Goal: Task Accomplishment & Management: Complete application form

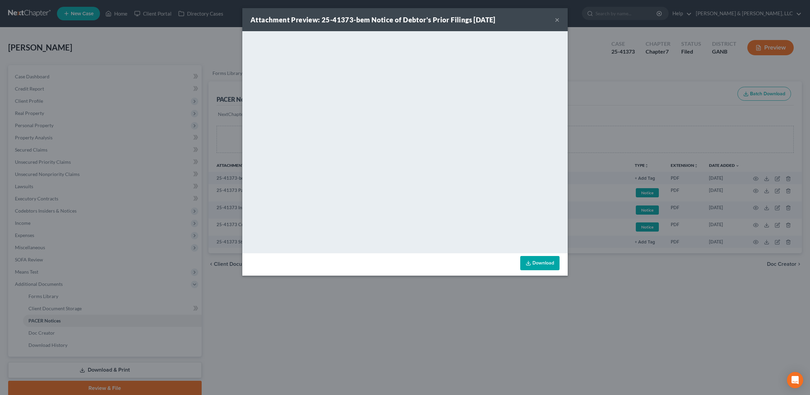
click at [558, 23] on button "×" at bounding box center [557, 20] width 5 height 8
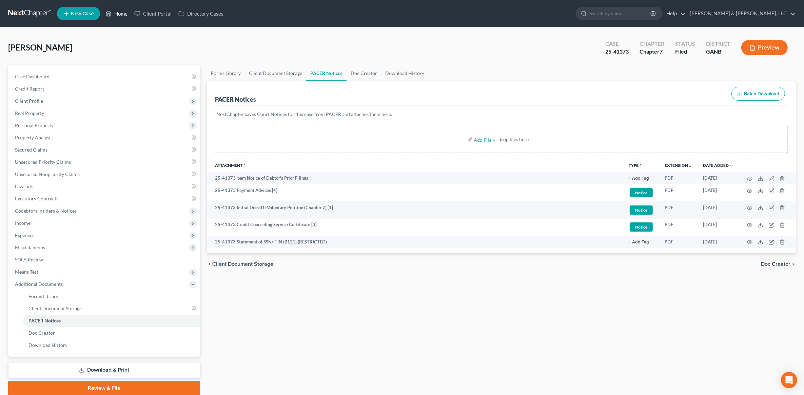
click at [107, 13] on icon at bounding box center [108, 13] width 5 height 5
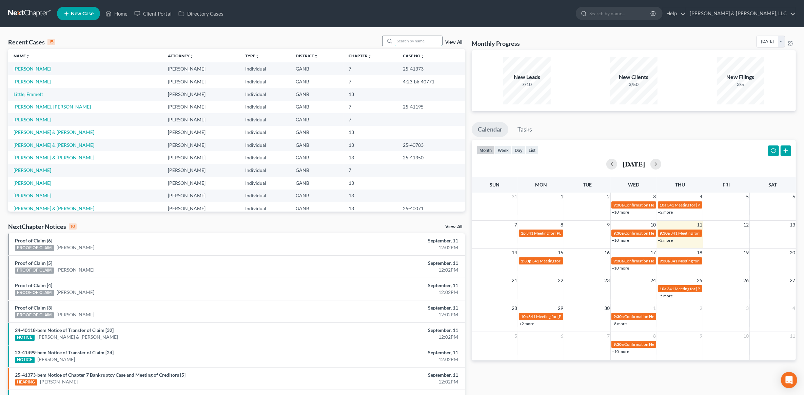
click at [421, 41] on input "search" at bounding box center [417, 41] width 47 height 10
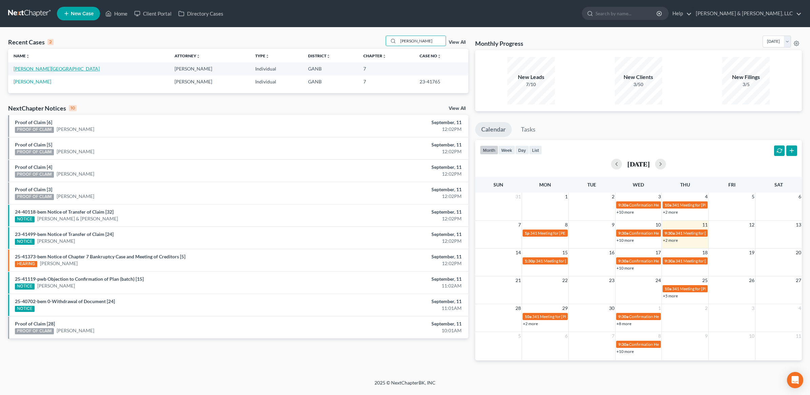
type input "[PERSON_NAME]"
click at [31, 71] on link "[PERSON_NAME][GEOGRAPHIC_DATA]" at bounding box center [57, 69] width 86 height 6
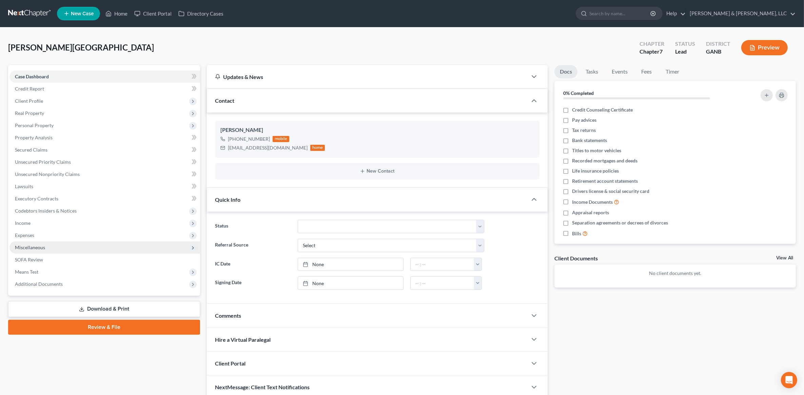
click at [45, 246] on span "Miscellaneous" at bounding box center [104, 247] width 190 height 12
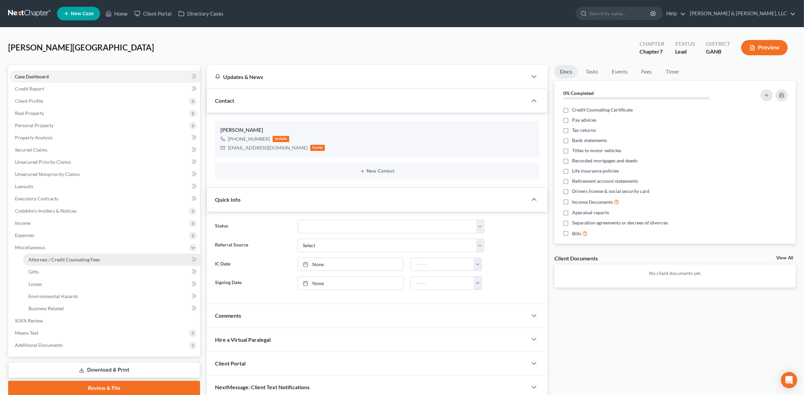
click at [68, 263] on link "Attorney / Credit Counseling Fees" at bounding box center [111, 259] width 177 height 12
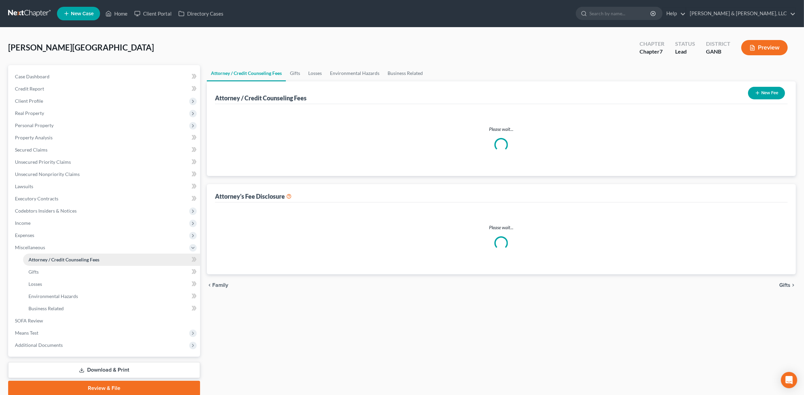
select select "2"
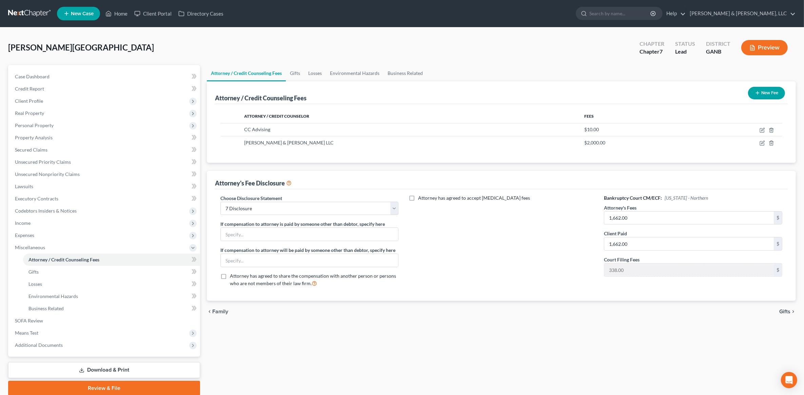
click at [99, 364] on link "Download & Print" at bounding box center [104, 370] width 192 height 16
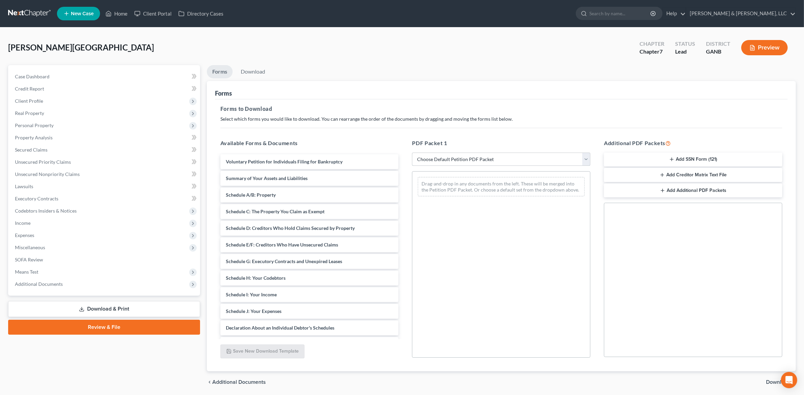
click at [482, 163] on select "Choose Default Petition PDF Packet Complete Bankruptcy Petition (all forms and …" at bounding box center [501, 160] width 178 height 14
select select "4"
click at [412, 153] on select "Choose Default Petition PDF Packet Complete Bankruptcy Petition (all forms and …" at bounding box center [501, 160] width 178 height 14
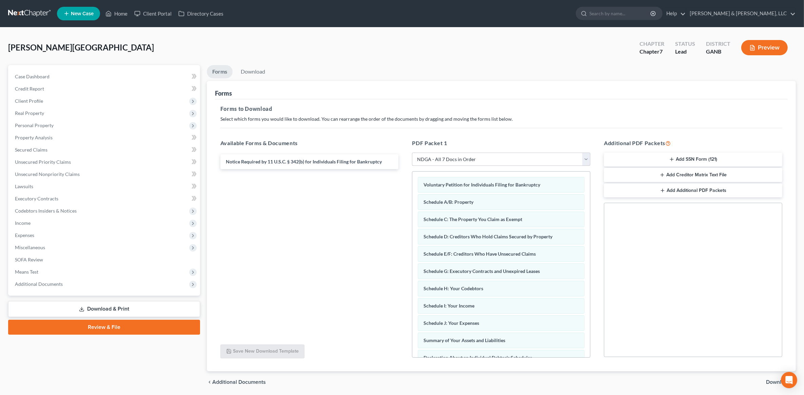
scroll to position [24, 0]
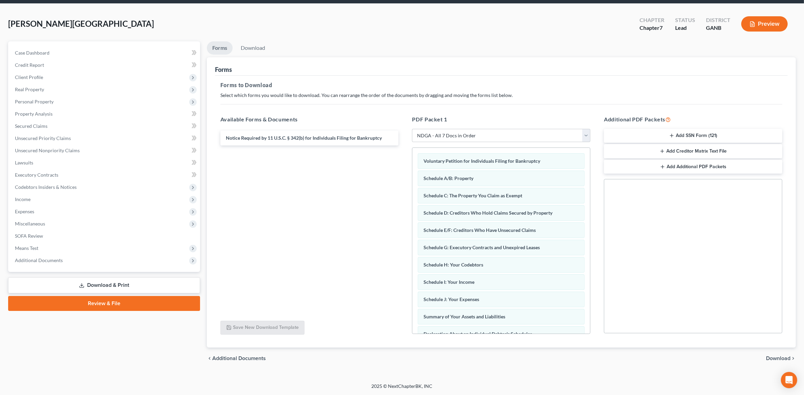
click at [774, 356] on span "Download" at bounding box center [778, 358] width 24 height 5
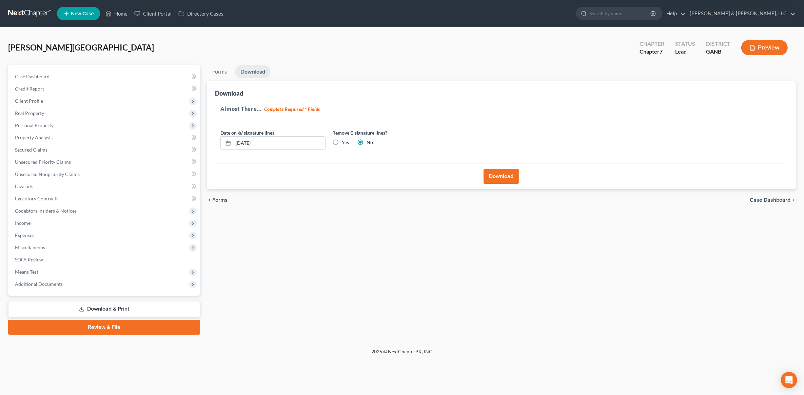
scroll to position [0, 0]
click at [502, 178] on button "Download" at bounding box center [504, 176] width 35 height 15
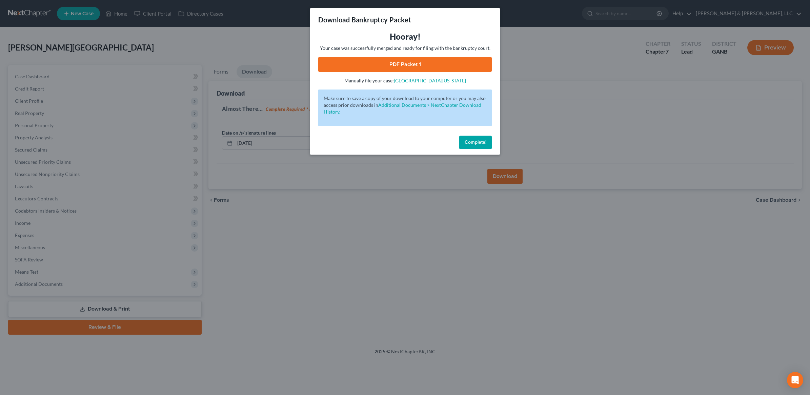
click at [431, 60] on link "PDF Packet 1" at bounding box center [405, 64] width 174 height 15
click at [475, 142] on span "Complete!" at bounding box center [476, 142] width 22 height 6
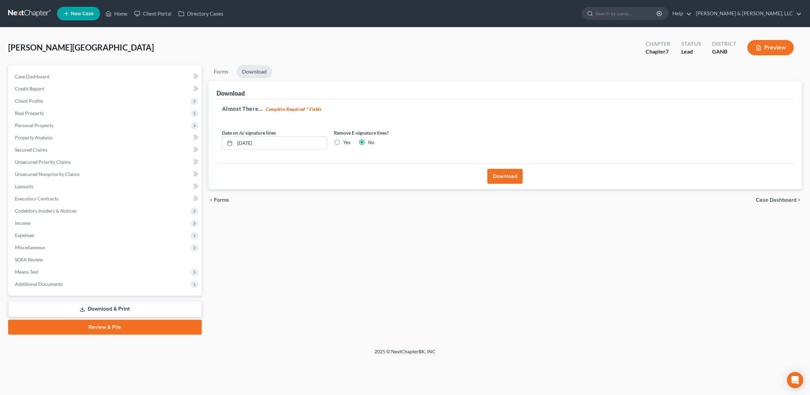
click at [118, 323] on link "Review & File" at bounding box center [105, 327] width 194 height 15
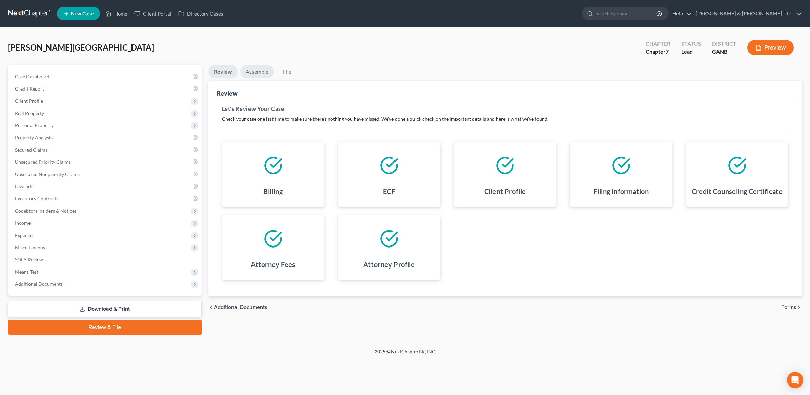
click at [260, 68] on link "Assemble" at bounding box center [257, 71] width 34 height 13
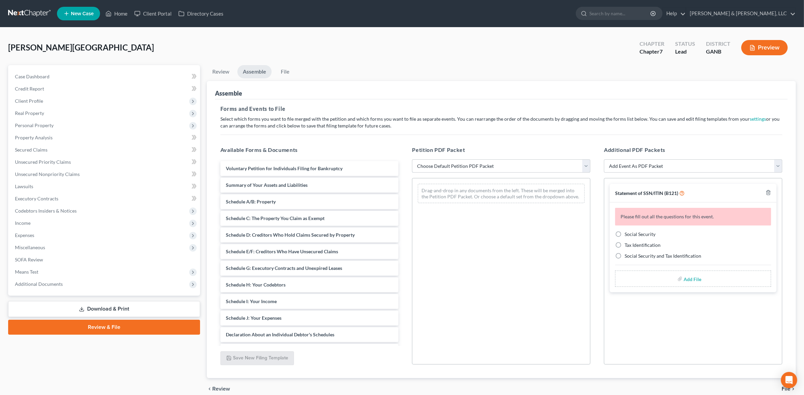
click at [508, 165] on select "Choose Default Petition PDF Packet Complete Bankruptcy Petition (all forms and …" at bounding box center [501, 166] width 178 height 14
select select "2"
click at [412, 159] on select "Choose Default Petition PDF Packet Complete Bankruptcy Petition (all forms and …" at bounding box center [501, 166] width 178 height 14
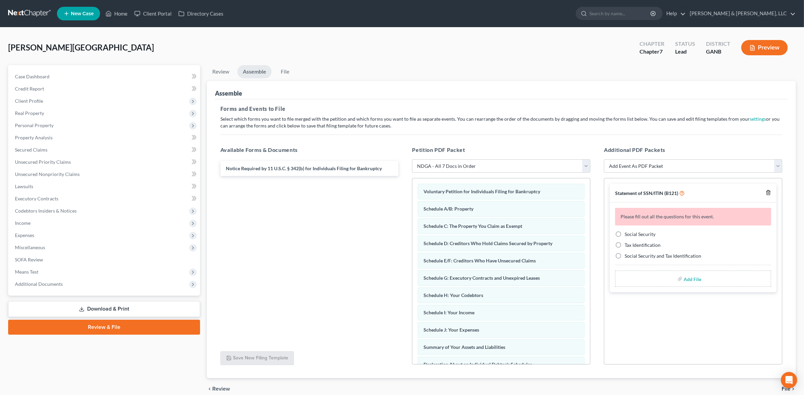
click at [767, 194] on icon "button" at bounding box center [767, 192] width 5 height 5
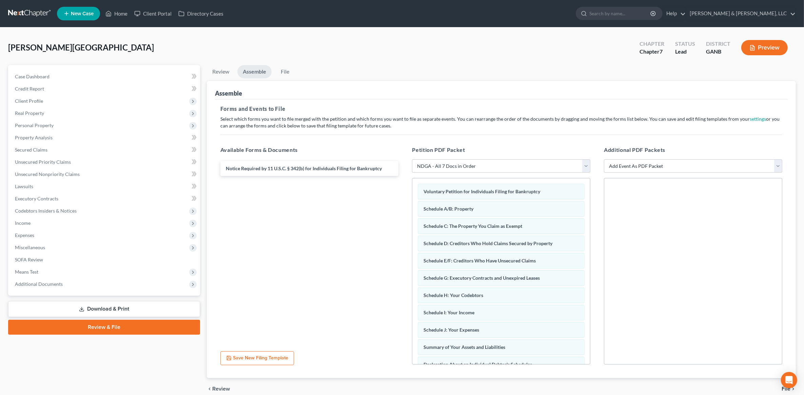
scroll to position [31, 0]
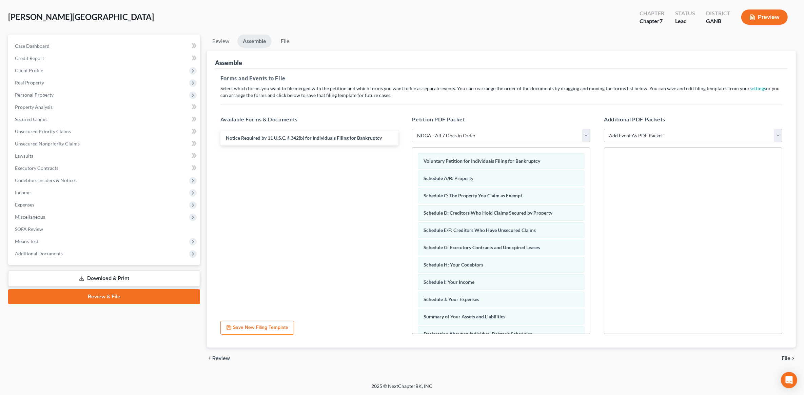
click at [787, 358] on span "File" at bounding box center [785, 358] width 9 height 5
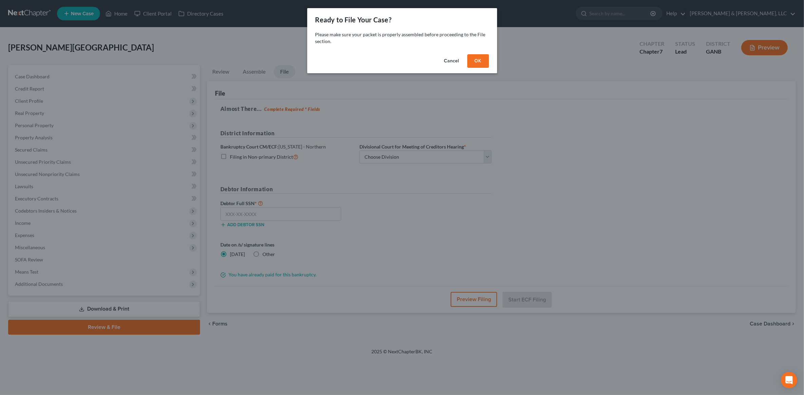
scroll to position [0, 0]
click at [480, 57] on button "OK" at bounding box center [481, 61] width 22 height 14
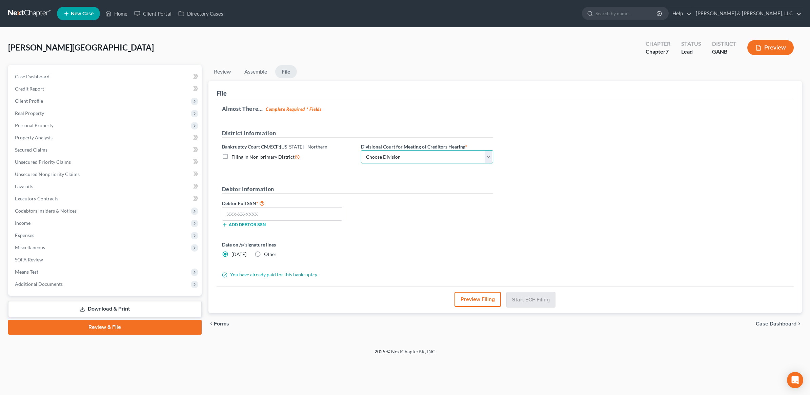
click at [417, 153] on select "Choose Division [GEOGRAPHIC_DATA] [GEOGRAPHIC_DATA] [GEOGRAPHIC_DATA] [GEOGRAPH…" at bounding box center [427, 157] width 132 height 14
select select "3"
click at [361, 150] on select "Choose Division [GEOGRAPHIC_DATA] [GEOGRAPHIC_DATA] [GEOGRAPHIC_DATA] [GEOGRAPH…" at bounding box center [427, 157] width 132 height 14
click at [292, 211] on input "text" at bounding box center [282, 214] width 121 height 14
type input "253-63-6366"
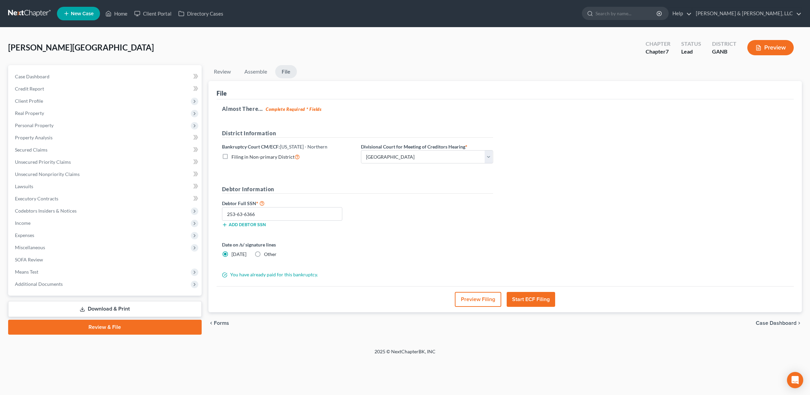
click at [508, 261] on div "Almost There... Complete Required * Fields District Information Bankruptcy Cour…" at bounding box center [505, 192] width 577 height 187
click at [525, 303] on button "Start ECF Filing" at bounding box center [531, 299] width 48 height 15
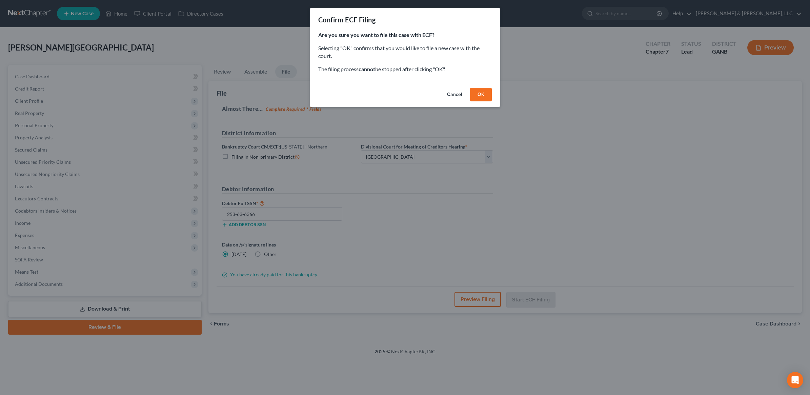
click at [486, 94] on button "OK" at bounding box center [481, 95] width 22 height 14
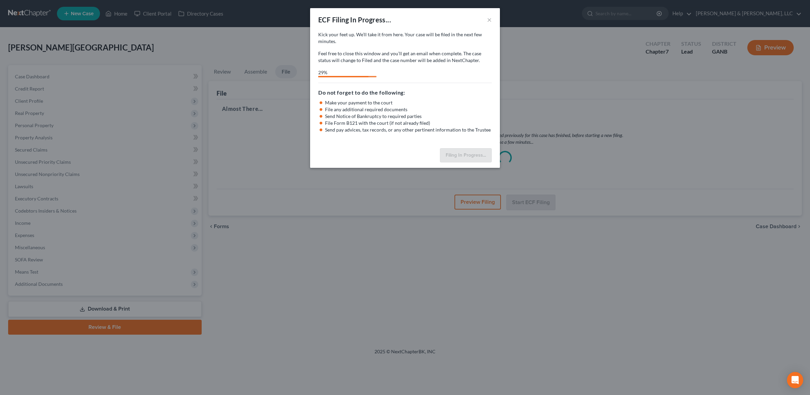
select select "3"
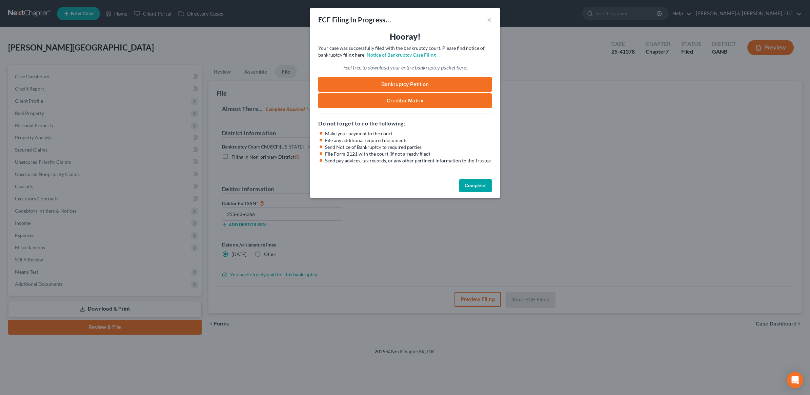
click at [407, 85] on link "Bankruptcy Petition" at bounding box center [405, 84] width 174 height 15
click at [485, 187] on button "Complete!" at bounding box center [475, 186] width 33 height 14
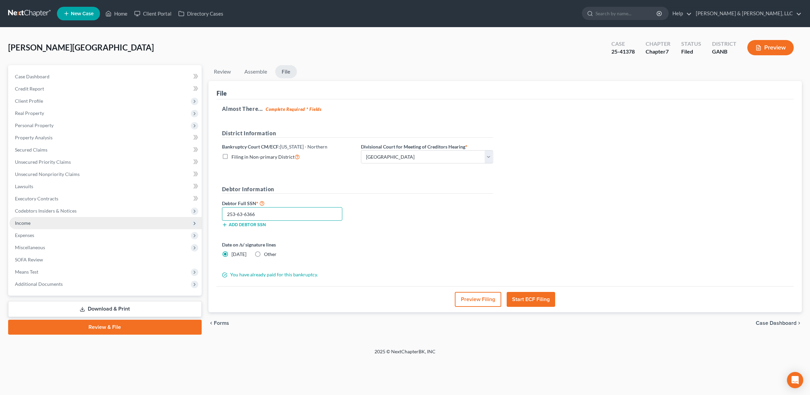
drag, startPoint x: 292, startPoint y: 212, endPoint x: 182, endPoint y: 227, distance: 110.5
click at [182, 227] on div "Petition Navigation Case Dashboard Payments Invoices Payments Payments Credit R…" at bounding box center [405, 199] width 800 height 269
click at [120, 313] on link "Download & Print" at bounding box center [105, 309] width 194 height 16
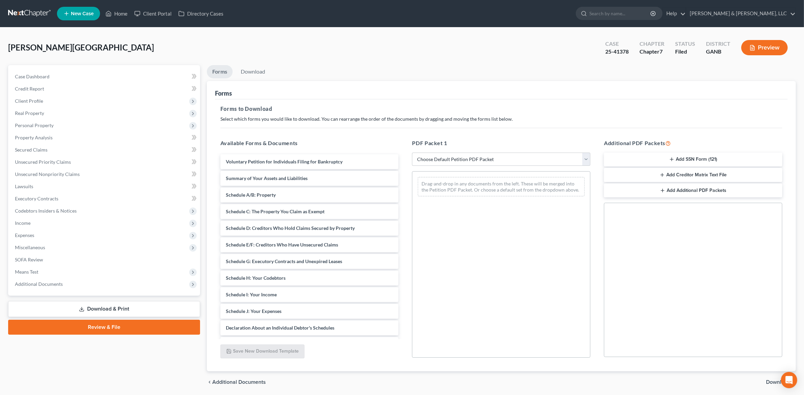
click at [677, 162] on button "Add SSN Form (121)" at bounding box center [693, 160] width 178 height 14
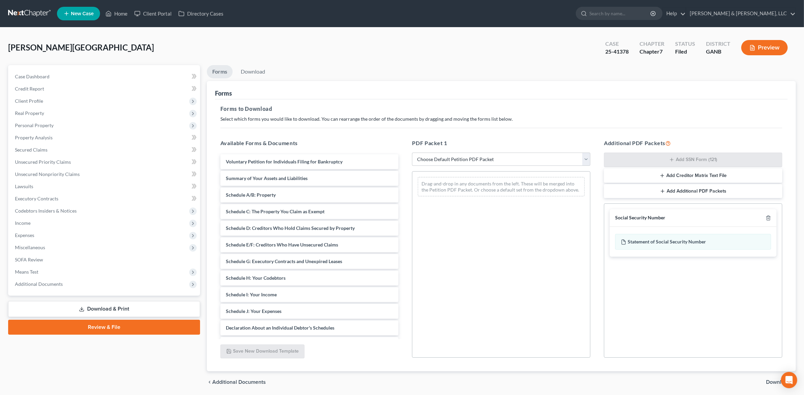
scroll to position [24, 0]
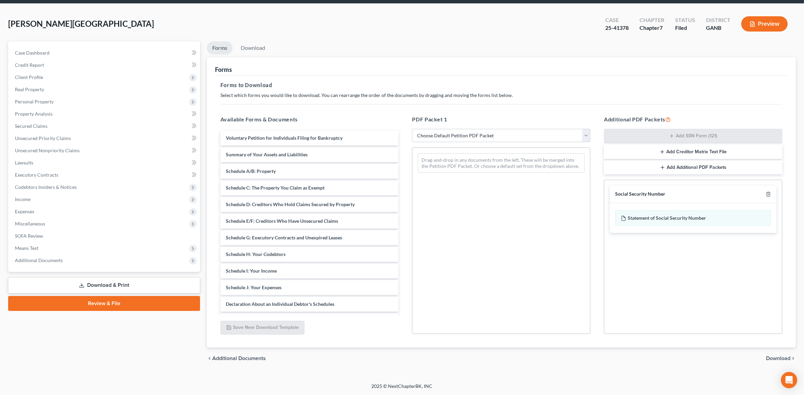
click at [768, 356] on span "Download" at bounding box center [778, 358] width 24 height 5
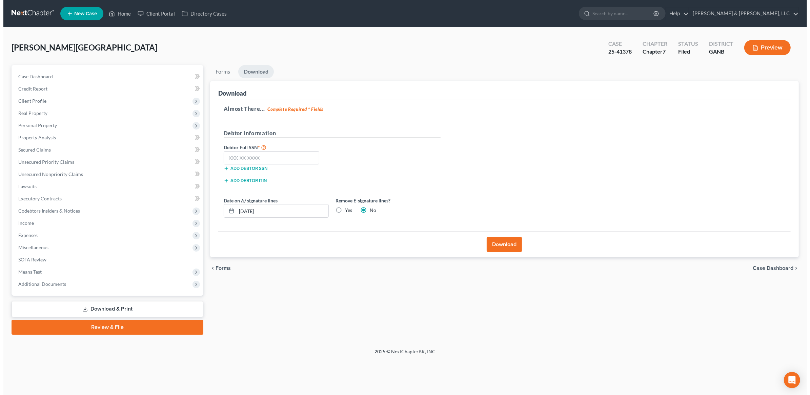
scroll to position [0, 0]
click at [263, 165] on div "Add debtor SSN" at bounding box center [275, 167] width 112 height 7
click at [260, 159] on input "text" at bounding box center [270, 158] width 96 height 14
paste input "253-63-6366"
type input "253-63-6366"
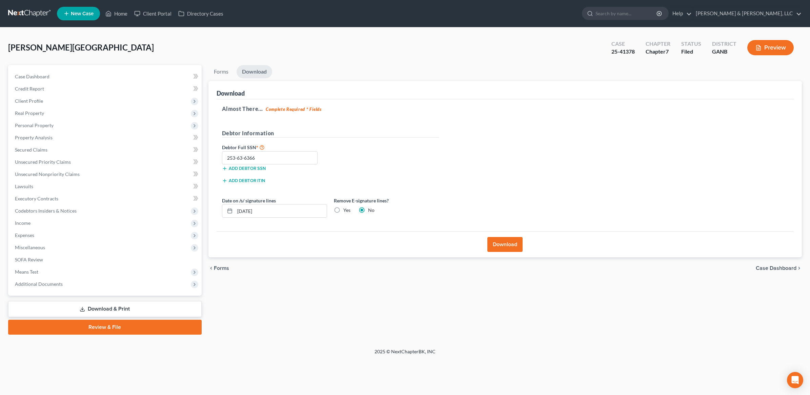
click at [512, 246] on button "Download" at bounding box center [504, 244] width 35 height 15
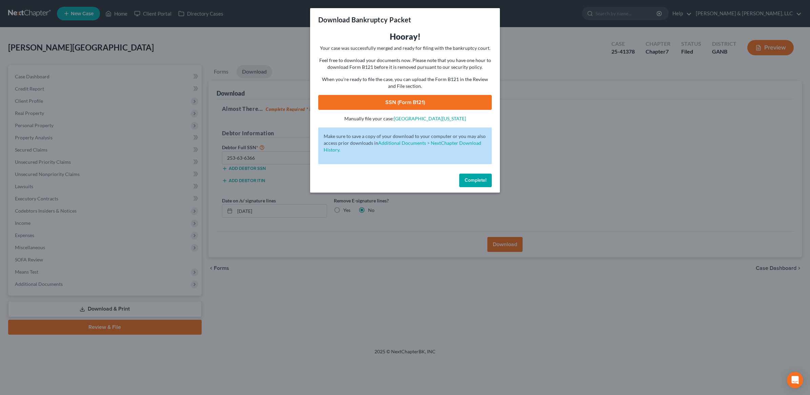
click at [427, 102] on link "SSN (Form B121)" at bounding box center [405, 102] width 174 height 15
